Goal: Information Seeking & Learning: Learn about a topic

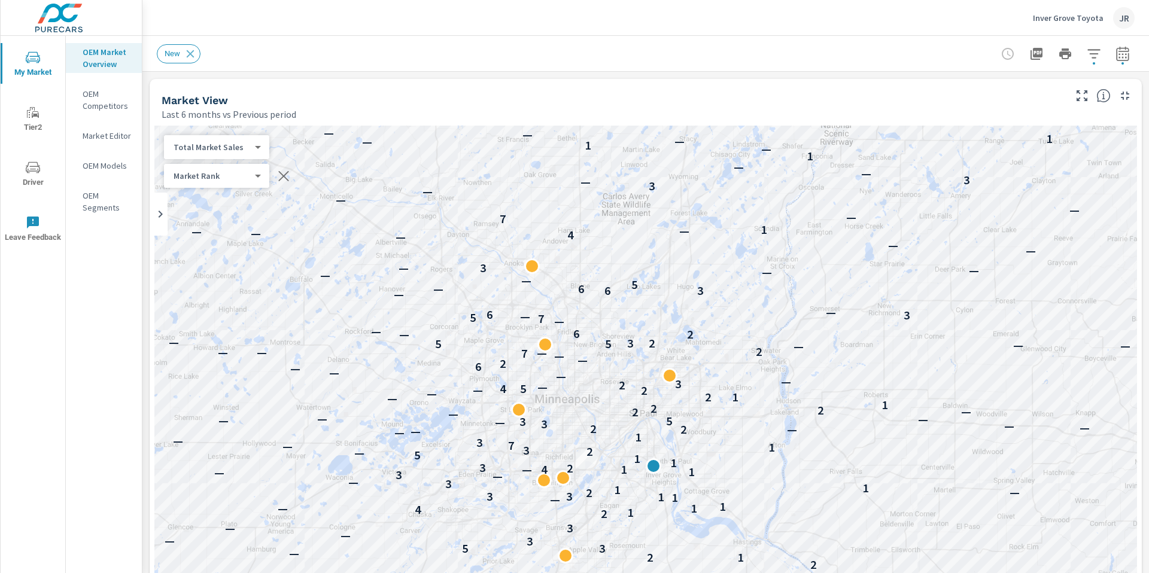
scroll to position [3770, 0]
click at [1068, 21] on p "Inver Grove Toyota" at bounding box center [1068, 18] width 71 height 11
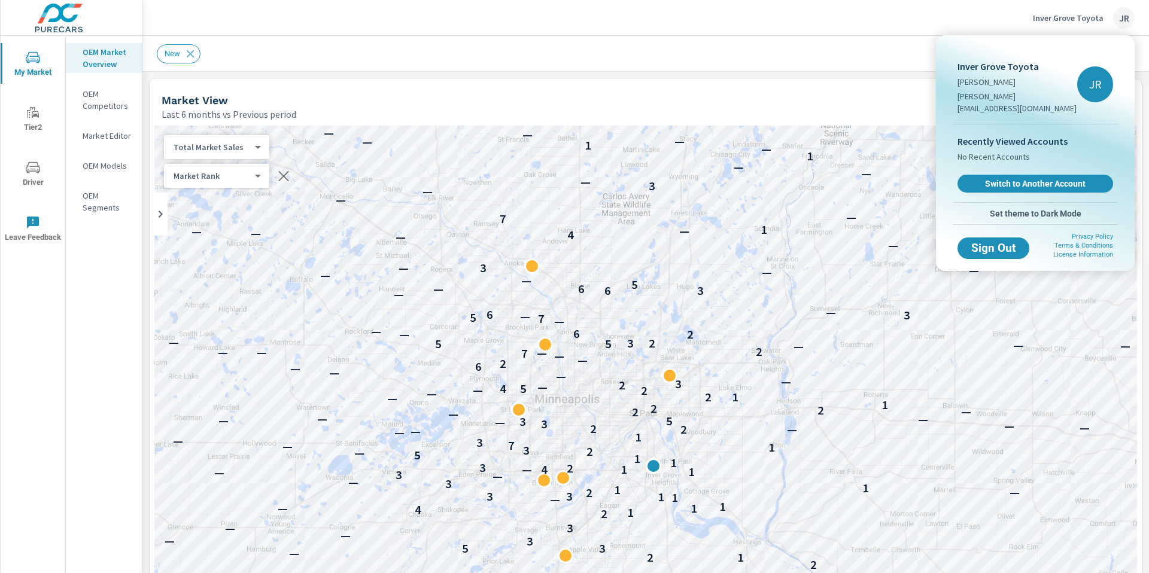
click at [812, 120] on div at bounding box center [574, 286] width 1149 height 573
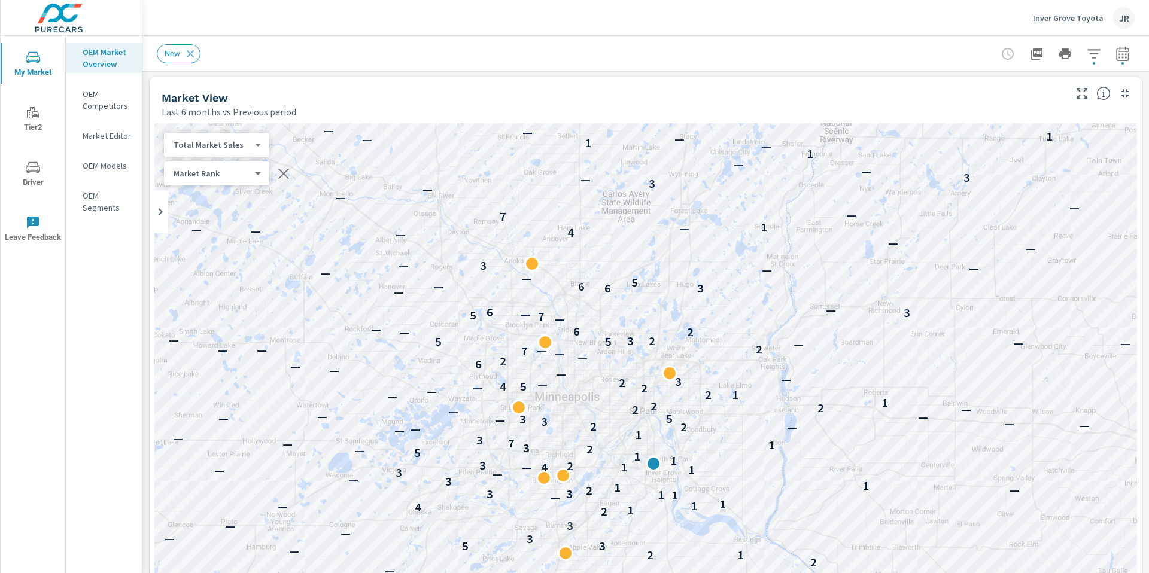
scroll to position [0, 0]
click at [1051, 19] on p "Inver Grove Toyota" at bounding box center [1068, 18] width 71 height 11
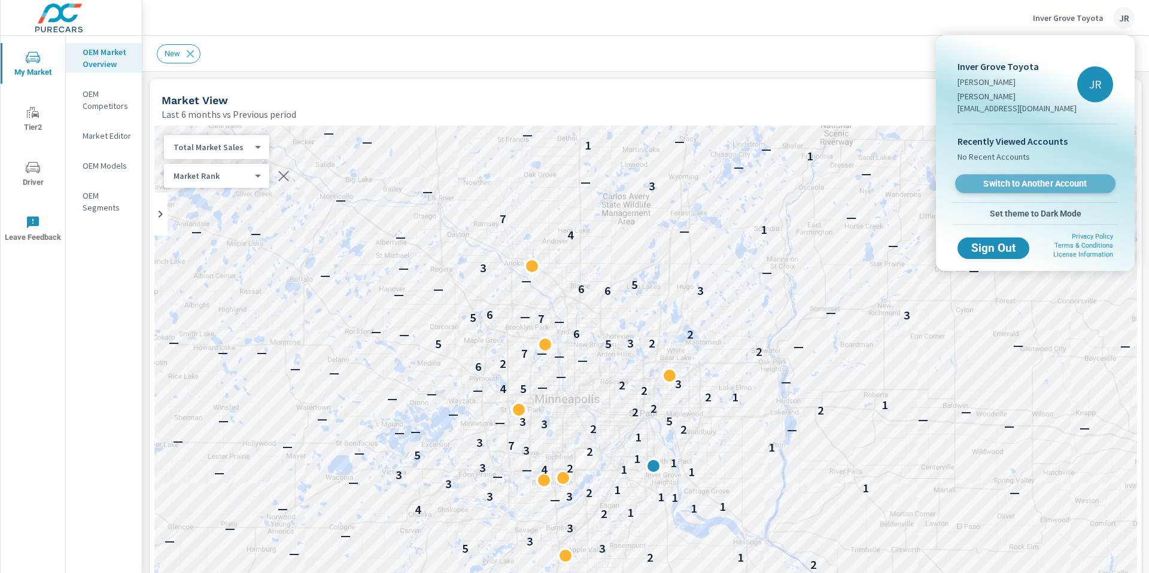
click at [1021, 178] on span "Switch to Another Account" at bounding box center [1035, 183] width 147 height 11
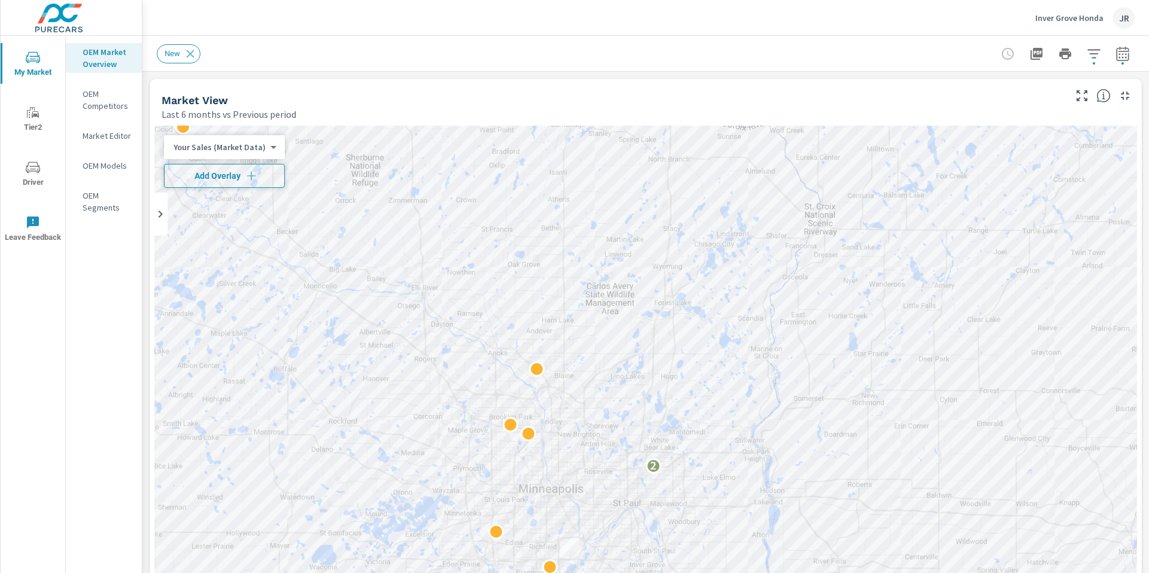
click at [221, 178] on span "Add Overlay" at bounding box center [224, 176] width 110 height 12
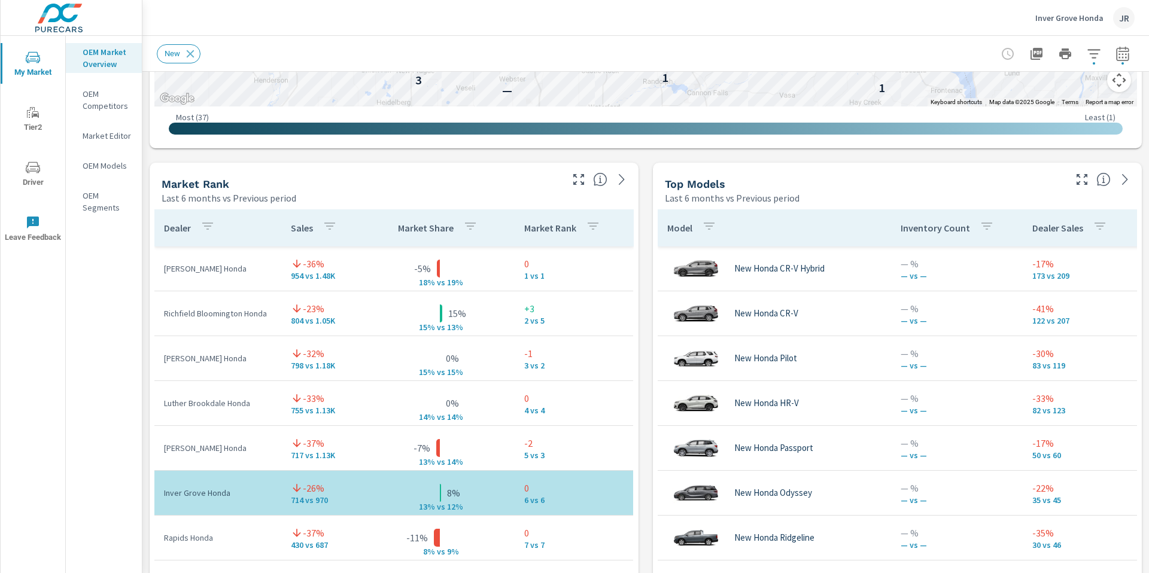
scroll to position [694, 0]
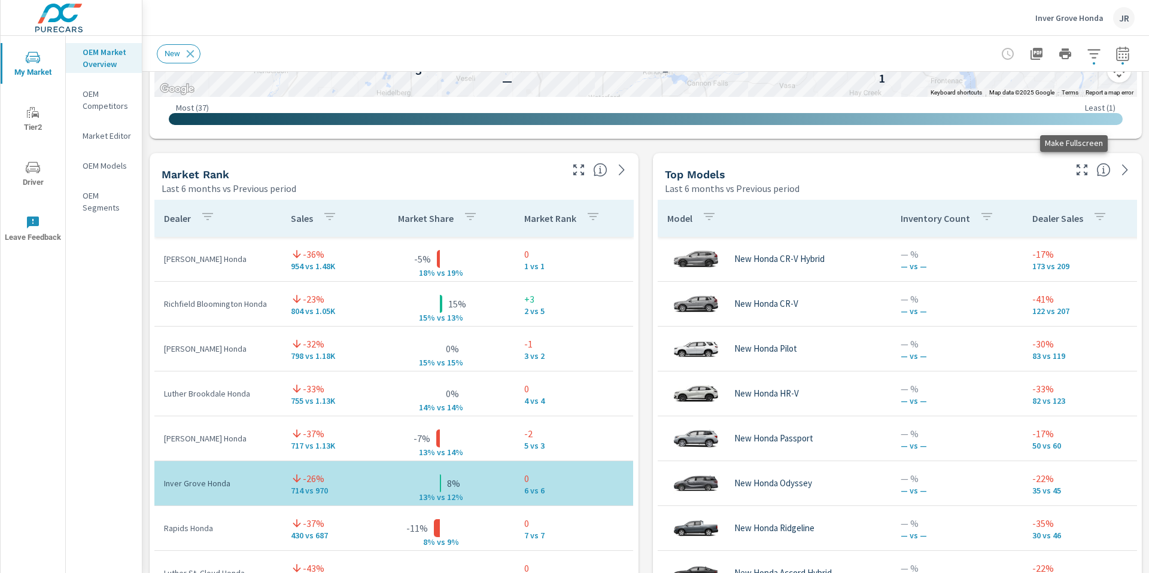
click at [1075, 170] on icon "button" at bounding box center [1082, 170] width 14 height 14
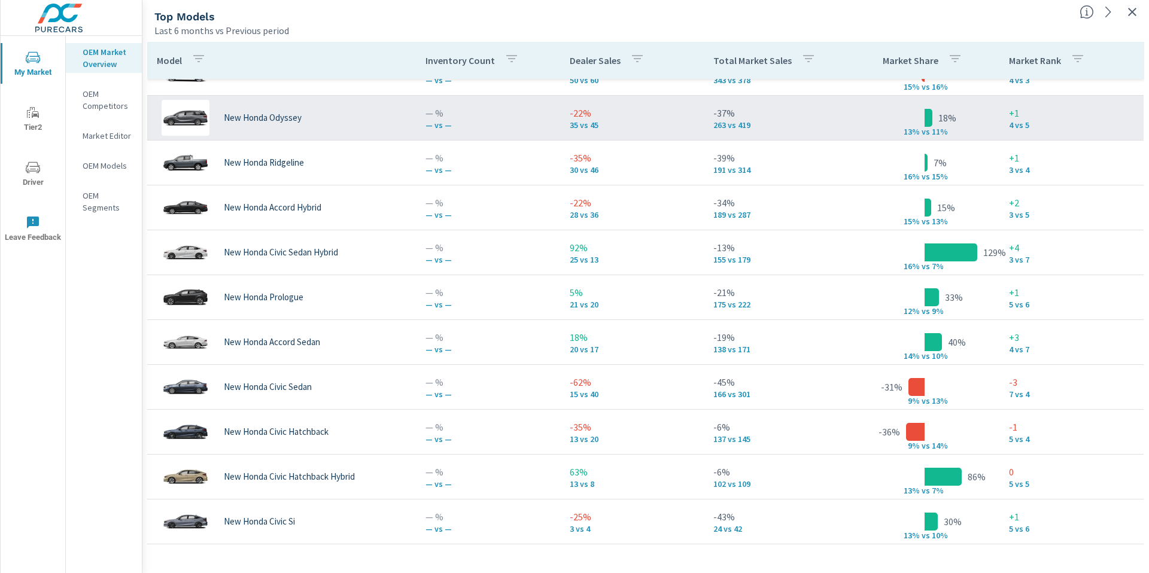
scroll to position [211, 0]
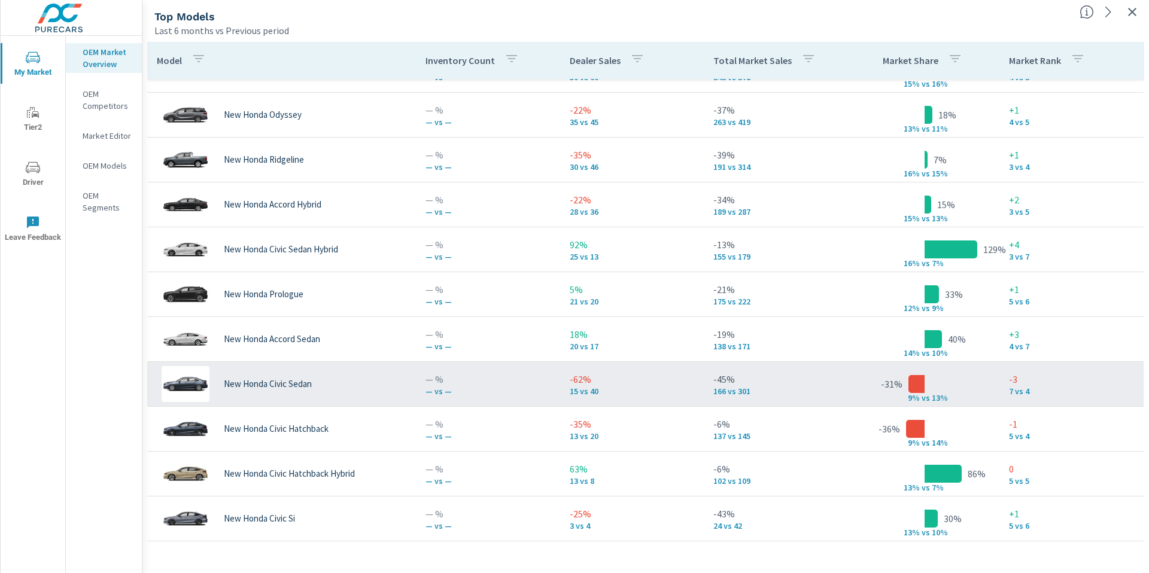
scroll to position [121, 0]
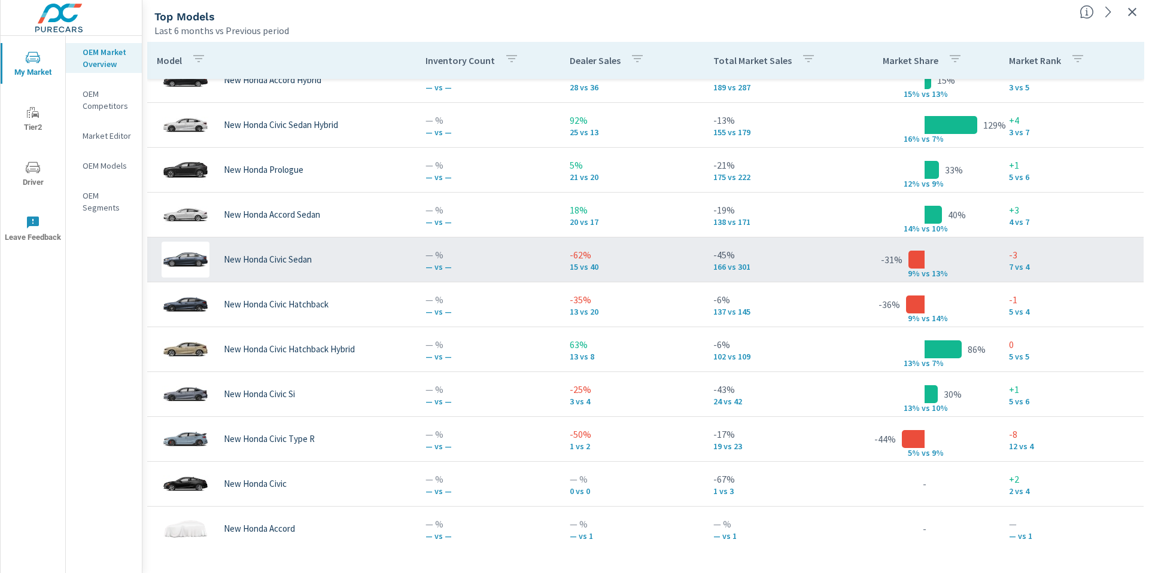
scroll to position [338, 0]
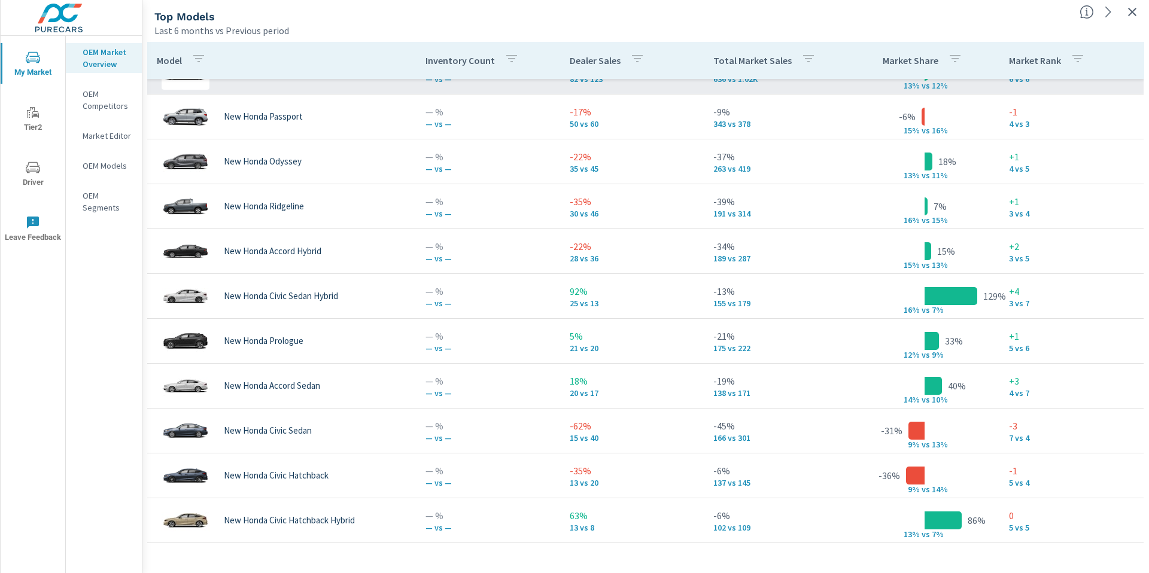
scroll to position [166, 0]
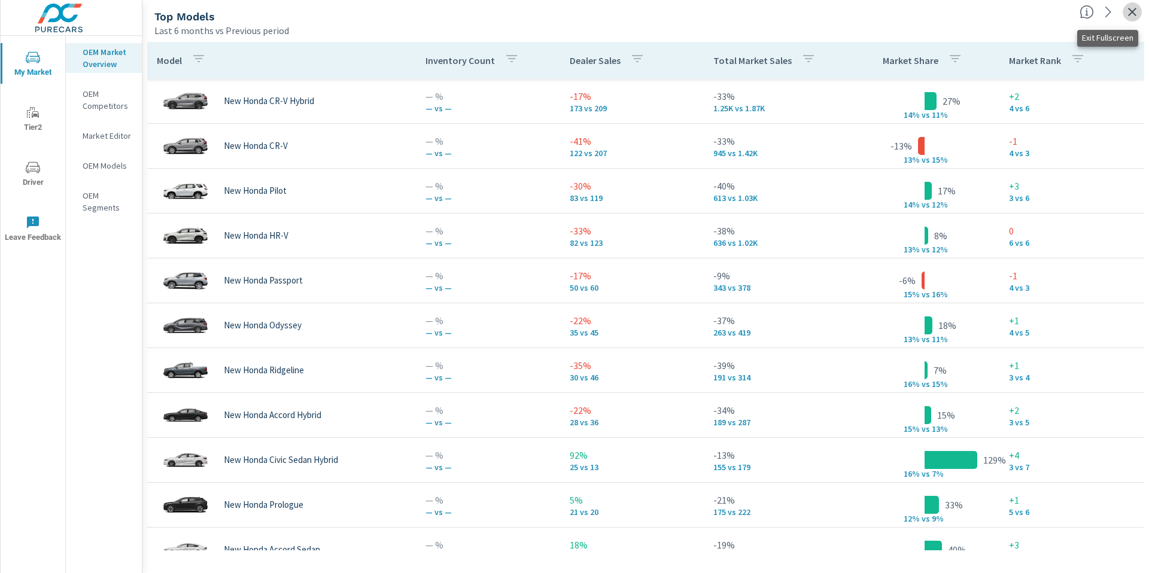
click at [1130, 11] on icon "button" at bounding box center [1132, 12] width 14 height 14
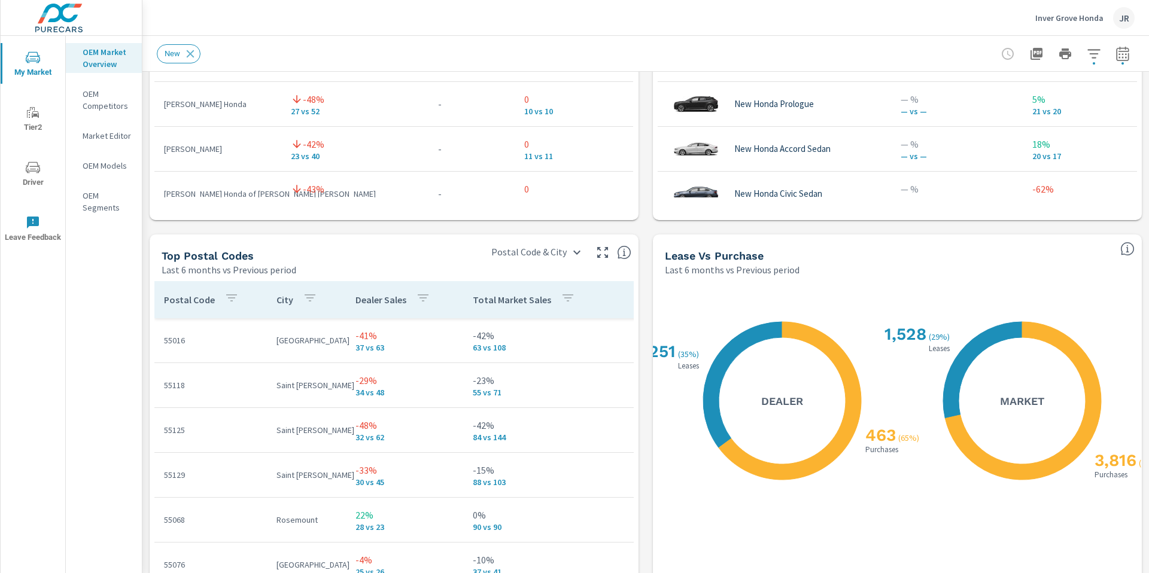
scroll to position [1255, 0]
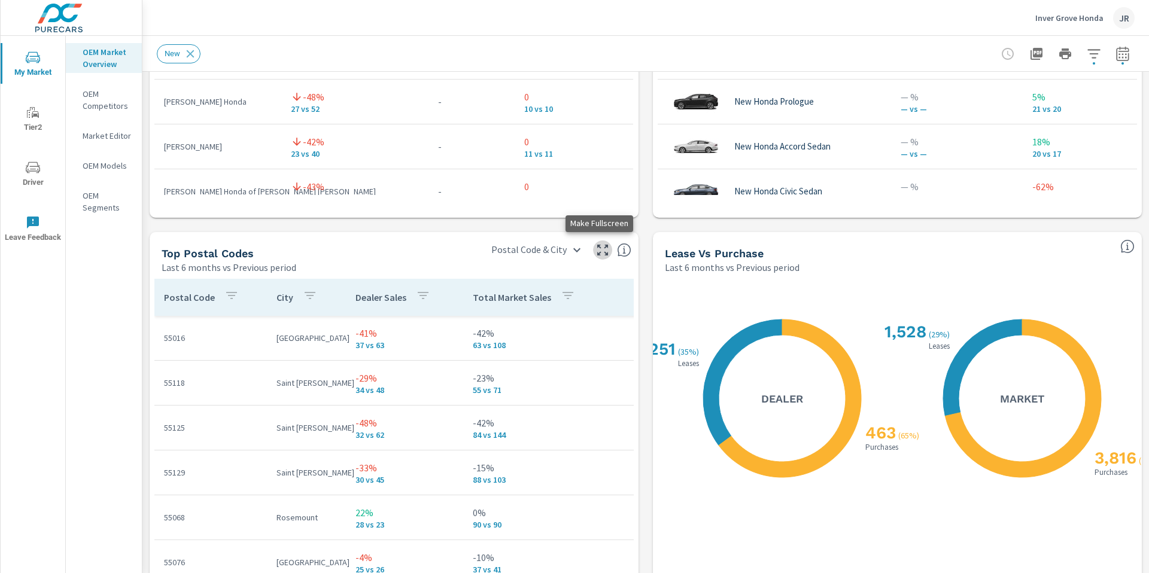
click at [595, 250] on icon "button" at bounding box center [602, 250] width 14 height 14
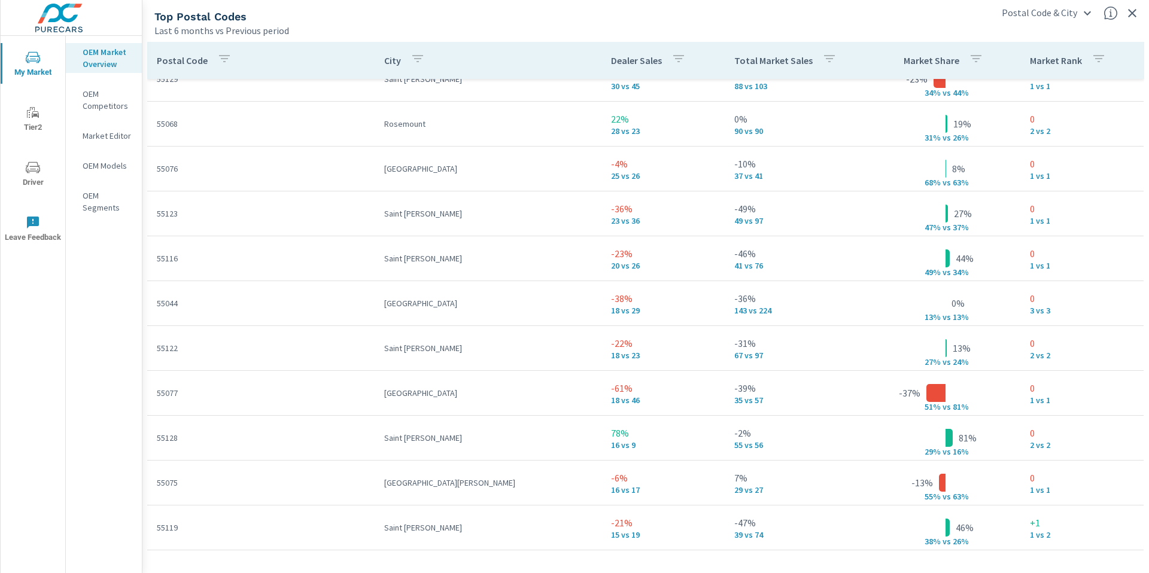
scroll to position [170, 0]
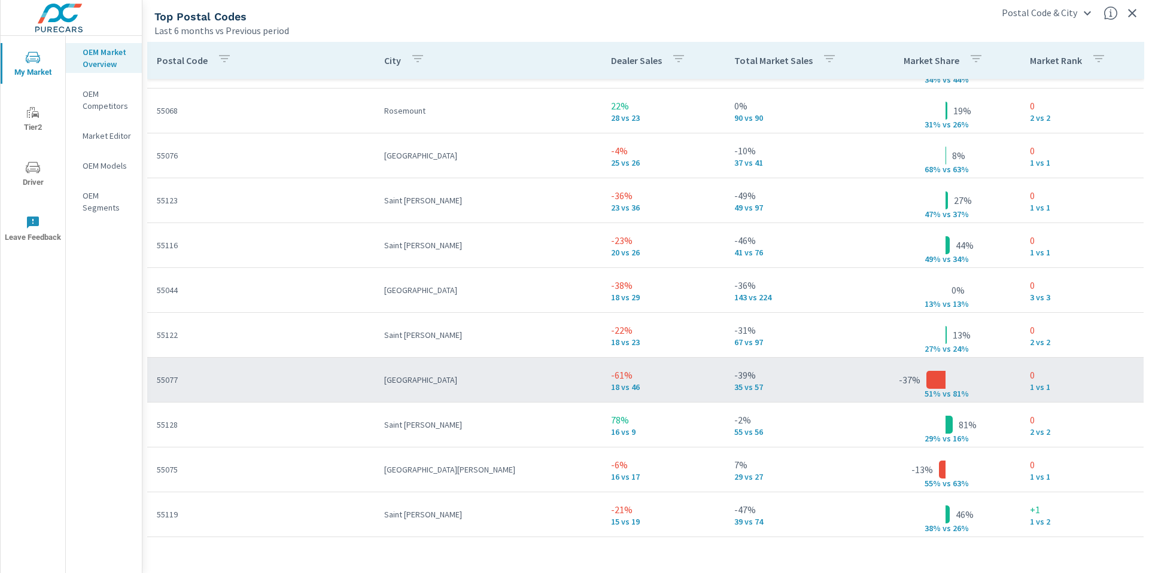
click at [618, 388] on p "18 vs 46" at bounding box center [663, 387] width 104 height 10
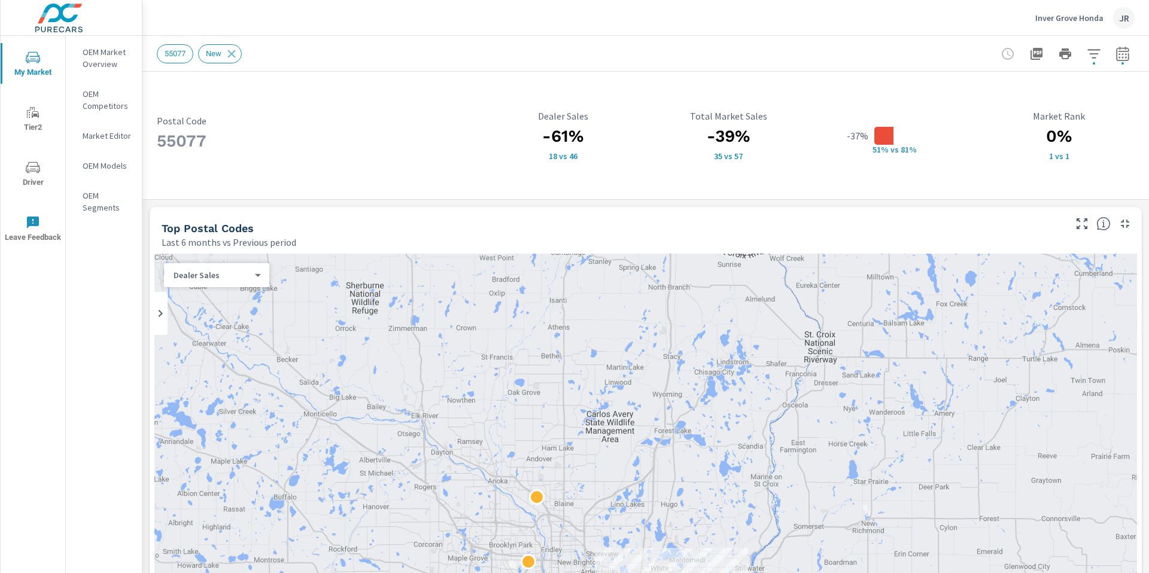
click at [102, 57] on p "OEM Market Overview" at bounding box center [108, 58] width 50 height 24
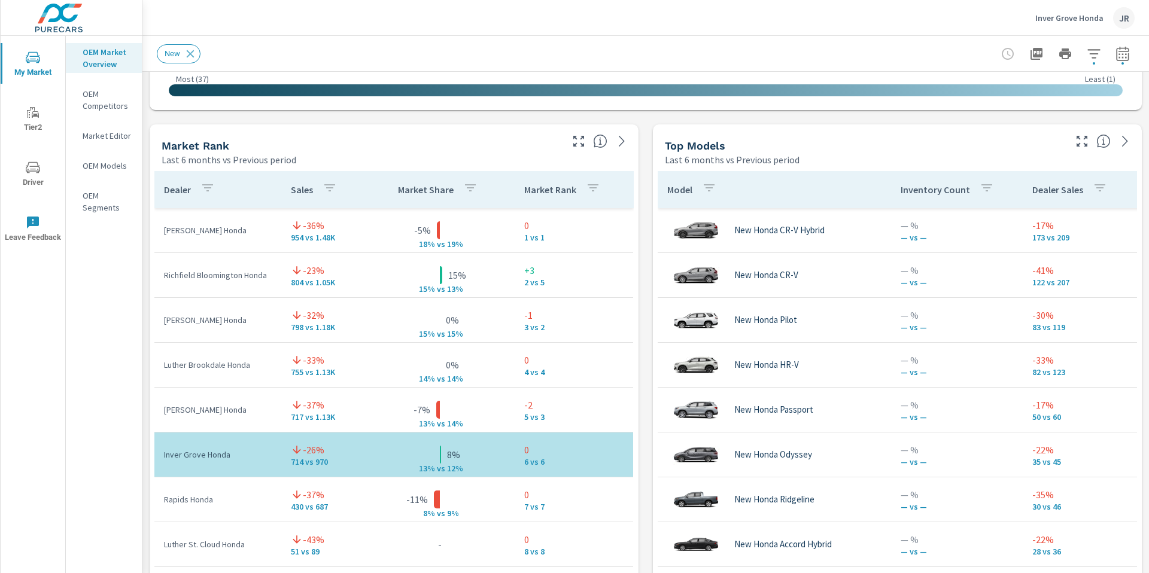
scroll to position [728, 0]
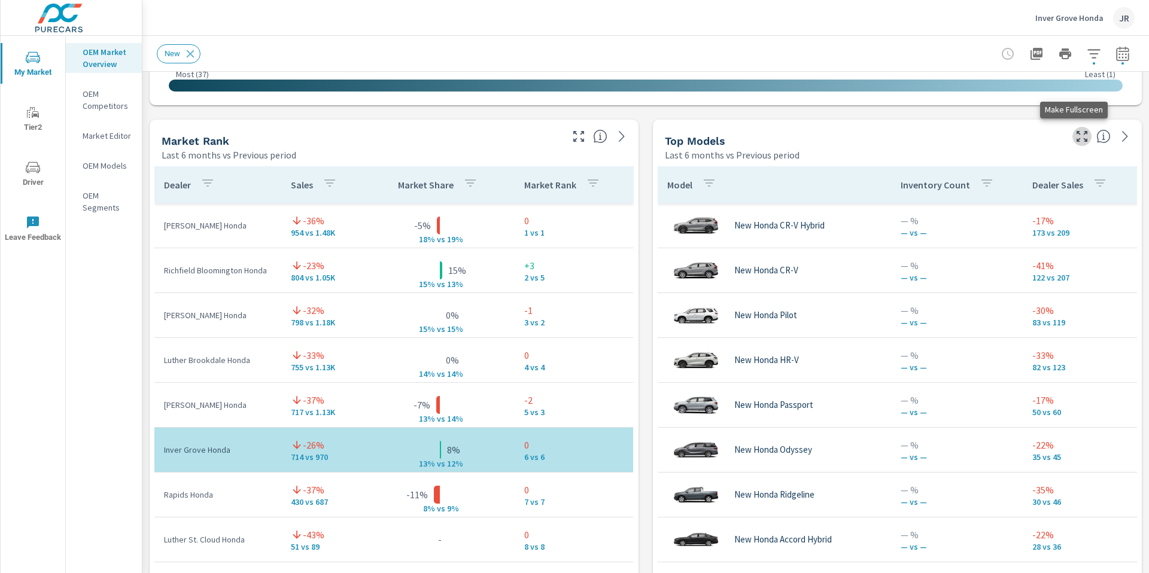
click at [1077, 138] on icon "button" at bounding box center [1082, 136] width 11 height 11
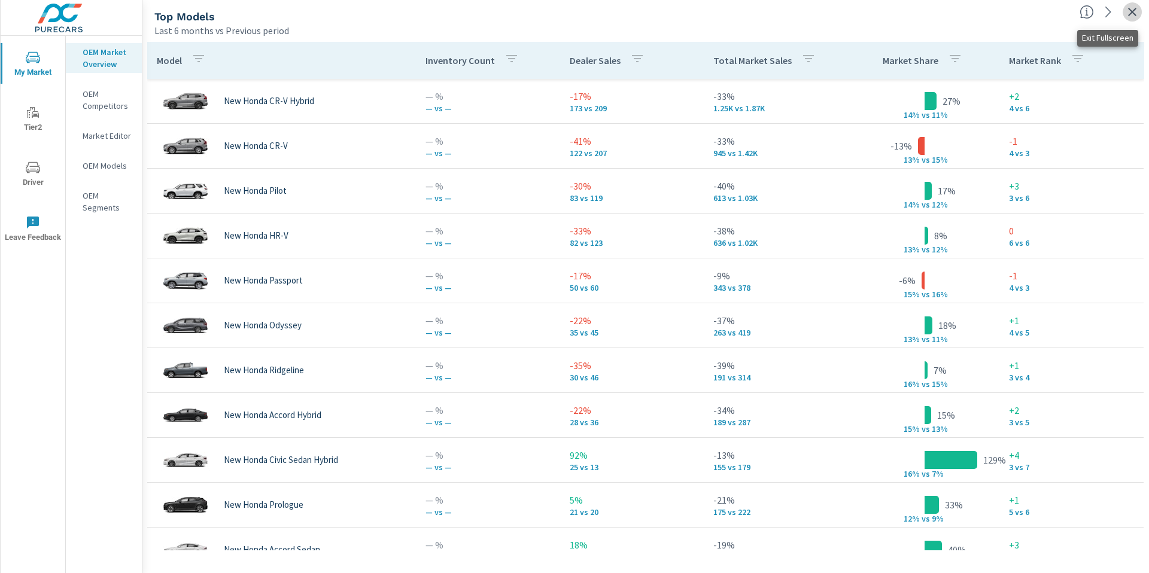
click at [1130, 12] on icon "button" at bounding box center [1132, 12] width 14 height 14
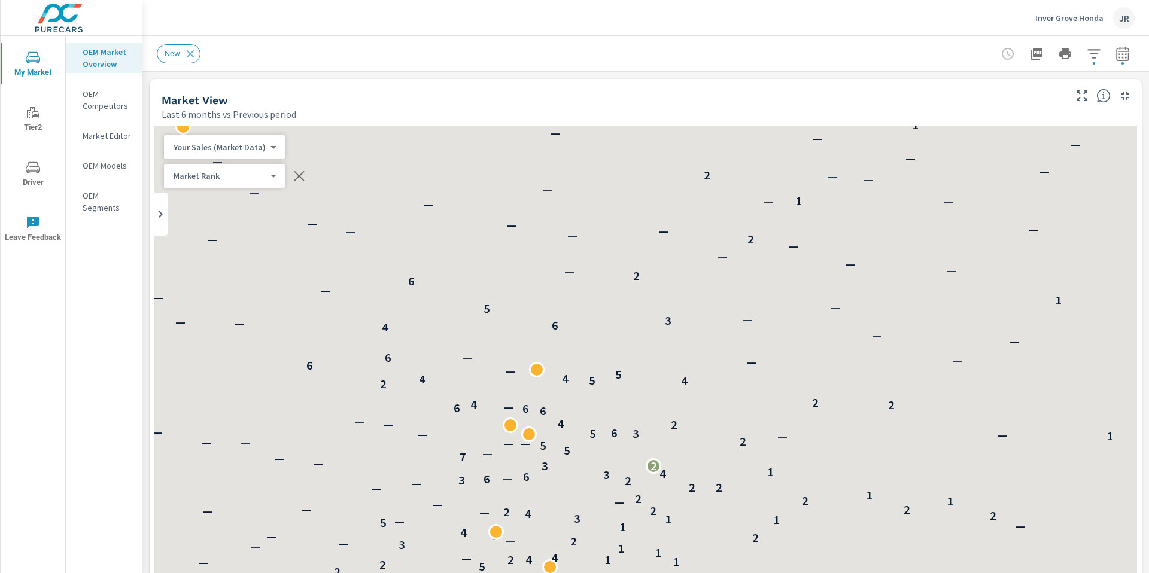
scroll to position [135, 0]
